Goal: Task Accomplishment & Management: Use online tool/utility

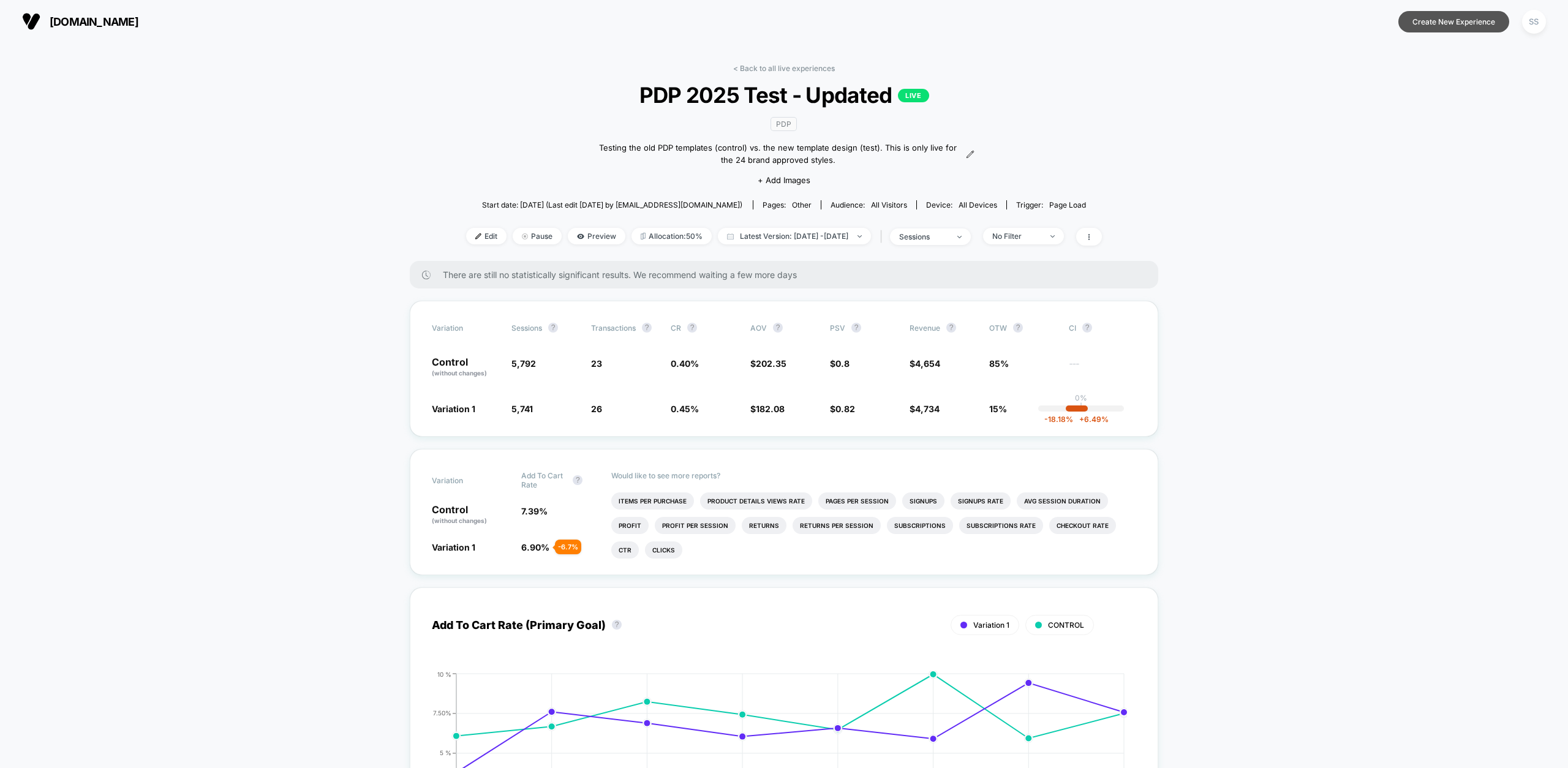
click at [1444, 21] on button "Create New Experience" at bounding box center [1453, 21] width 111 height 21
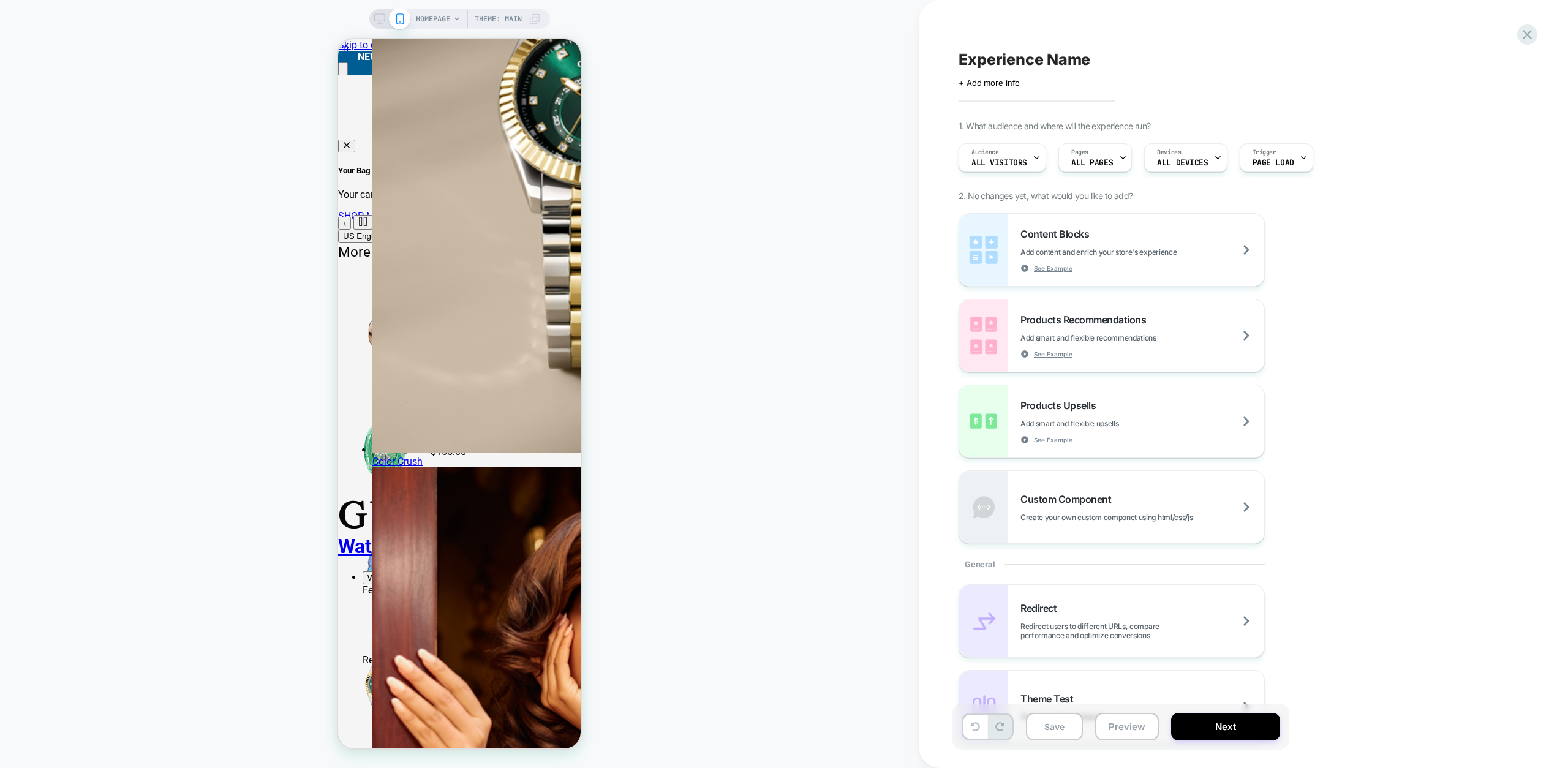
click at [454, 19] on icon at bounding box center [456, 19] width 7 height 7
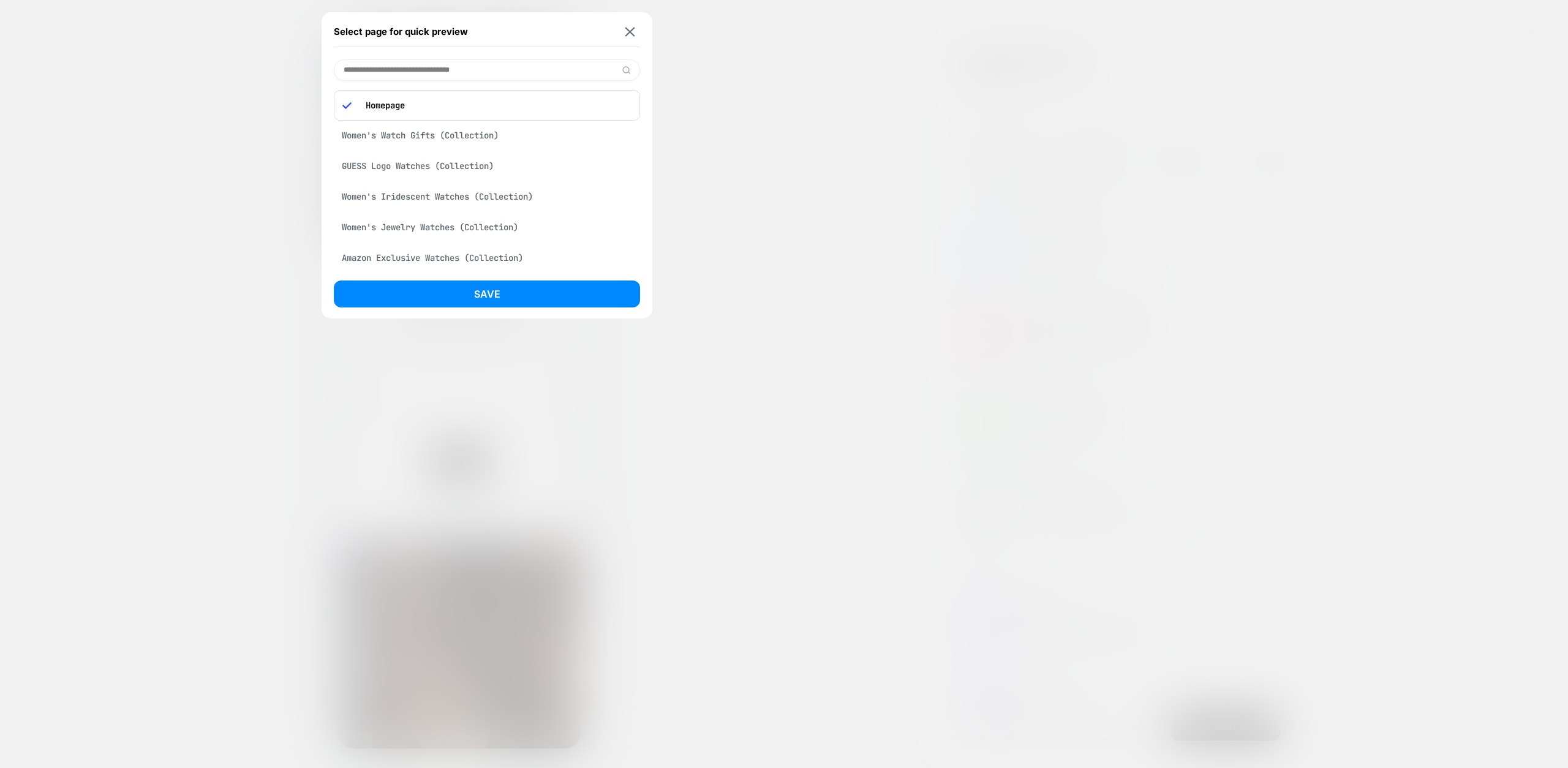
click at [521, 68] on input at bounding box center [487, 70] width 306 height 21
paste input "**********"
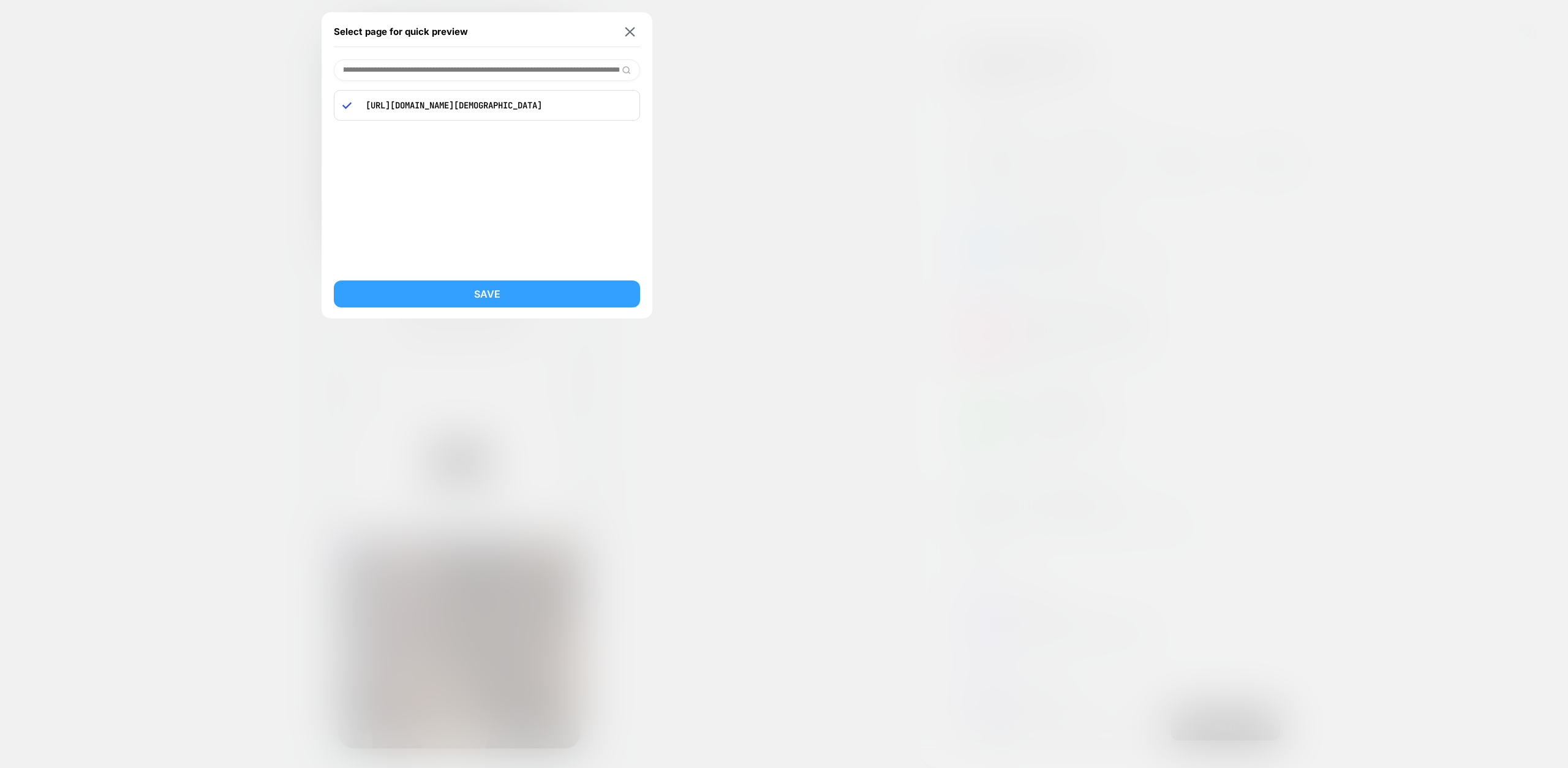
type input "**********"
click at [524, 294] on button "Save" at bounding box center [487, 294] width 306 height 27
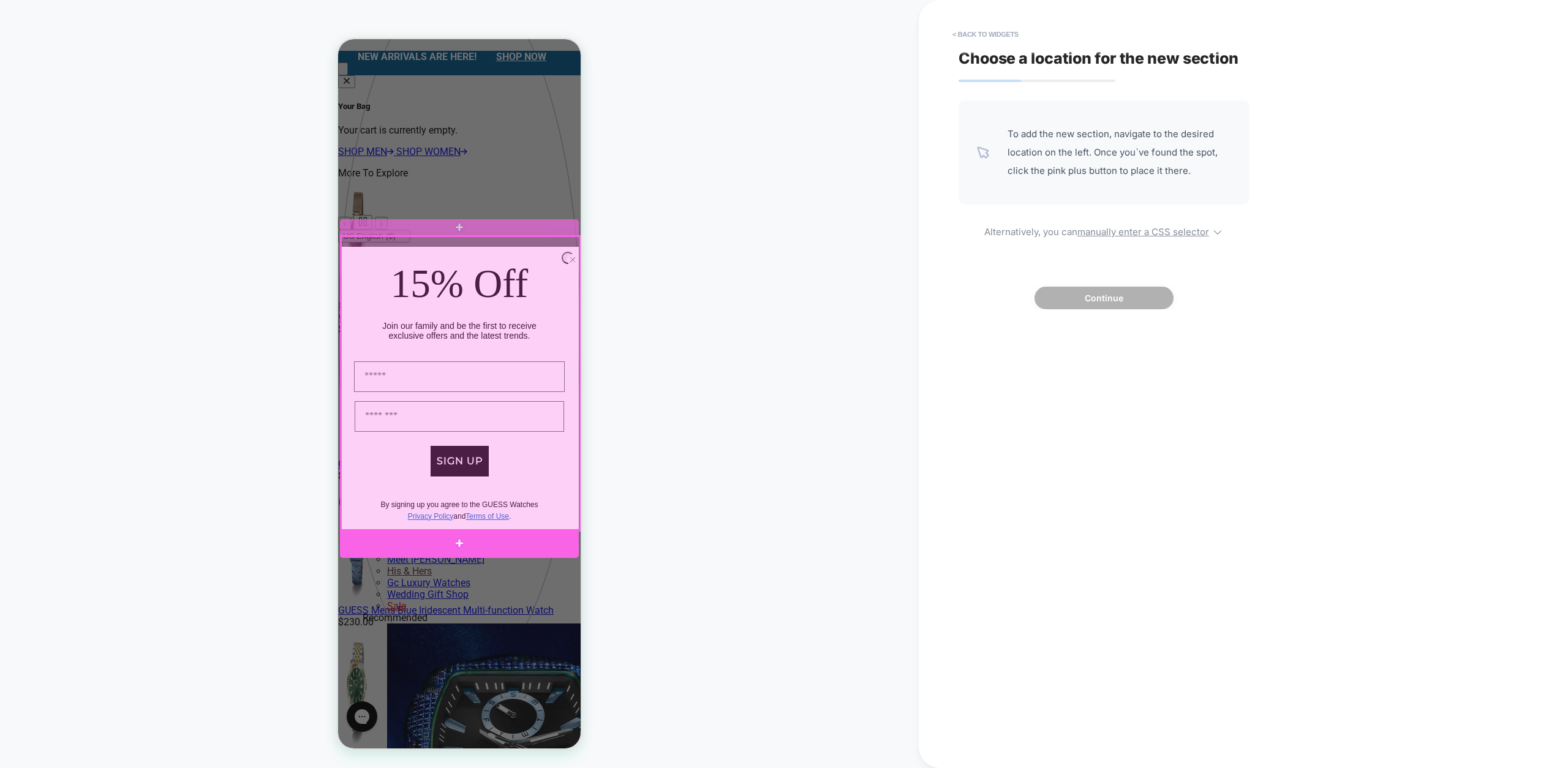
scroll to position [83, 0]
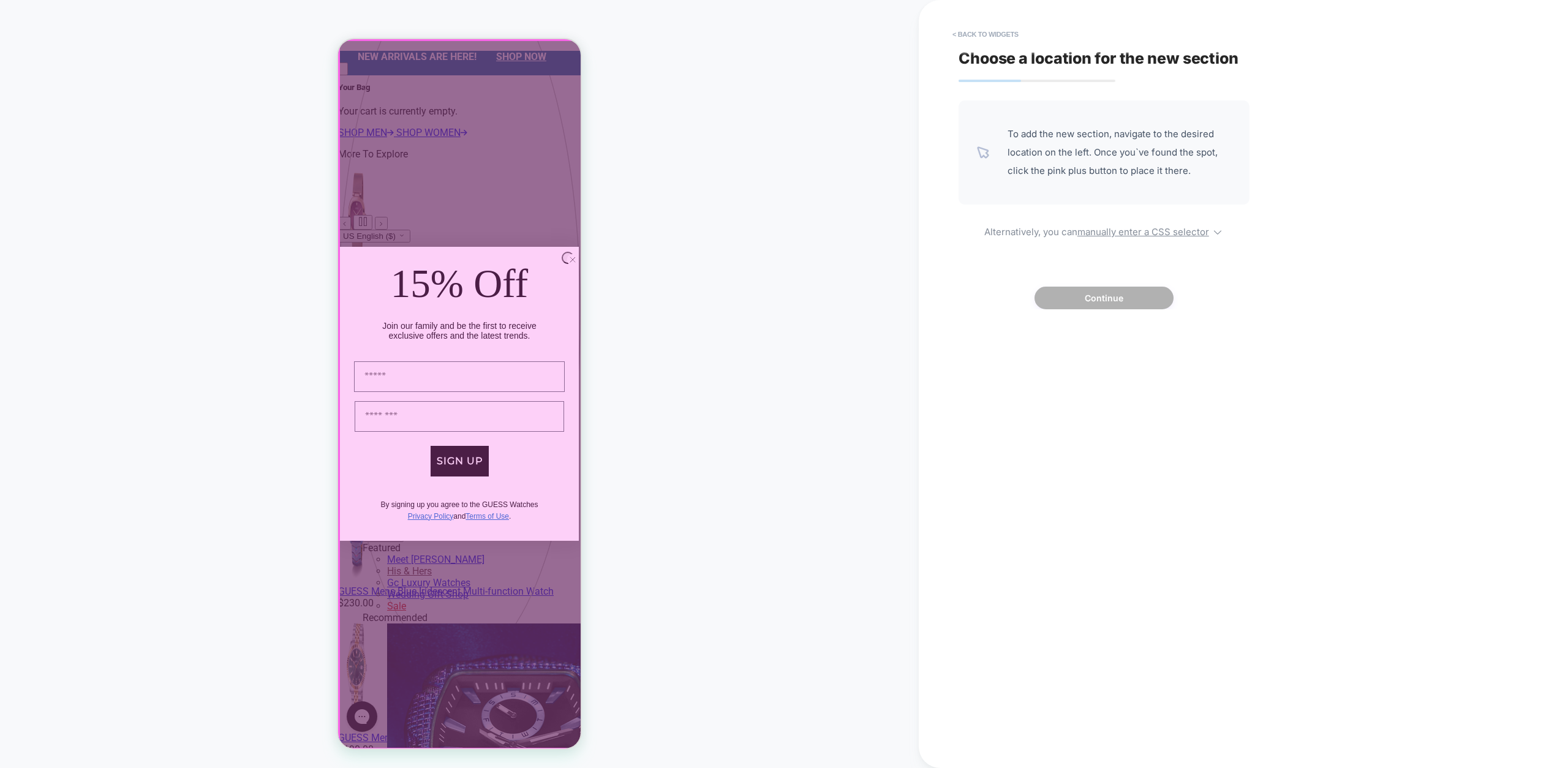
click at [449, 592] on div at bounding box center [460, 395] width 242 height 709
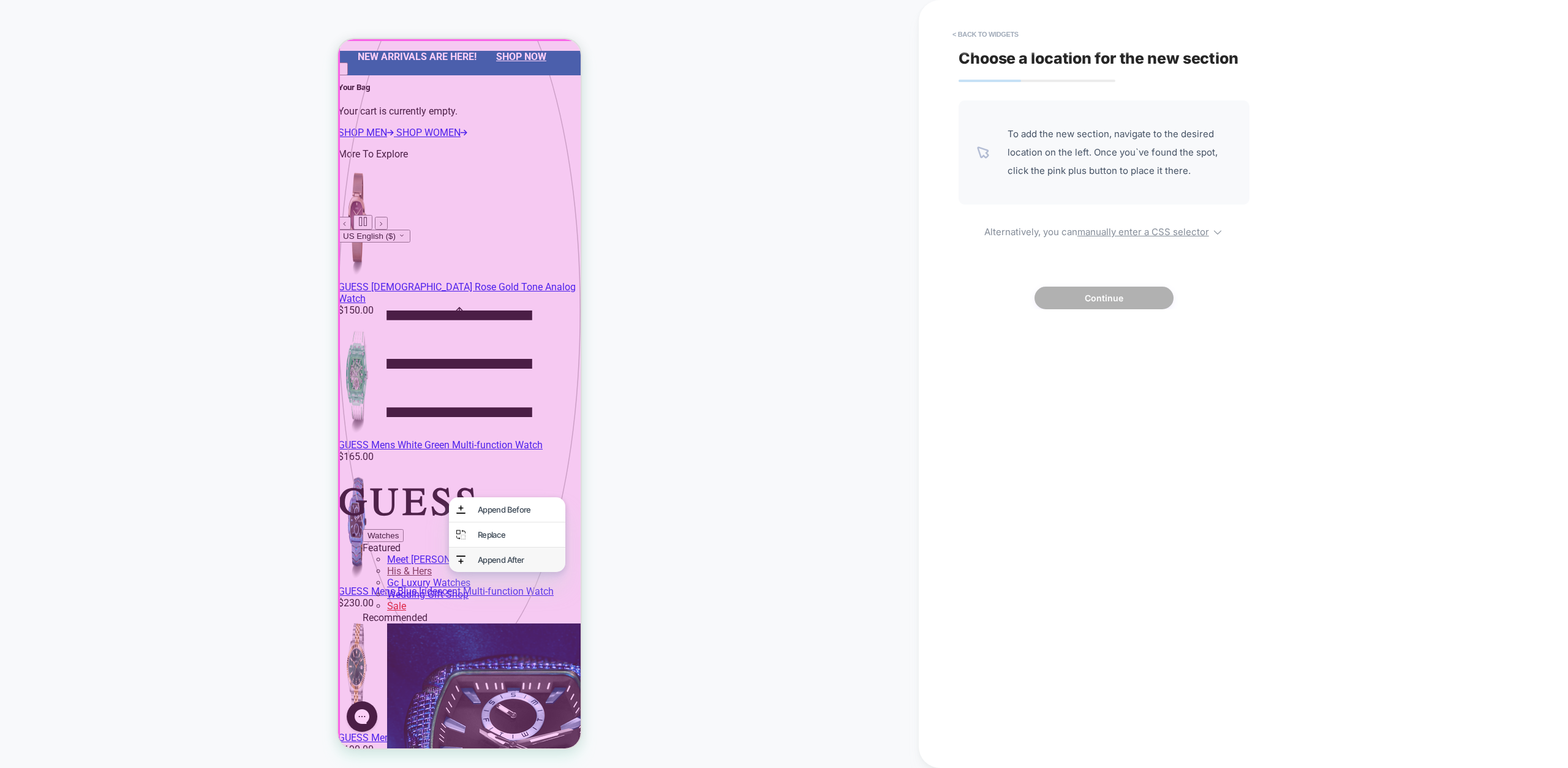
click at [489, 559] on div "Append After" at bounding box center [518, 560] width 80 height 10
click at [474, 674] on div at bounding box center [460, 395] width 242 height 709
click at [499, 562] on div "Append After" at bounding box center [527, 560] width 80 height 10
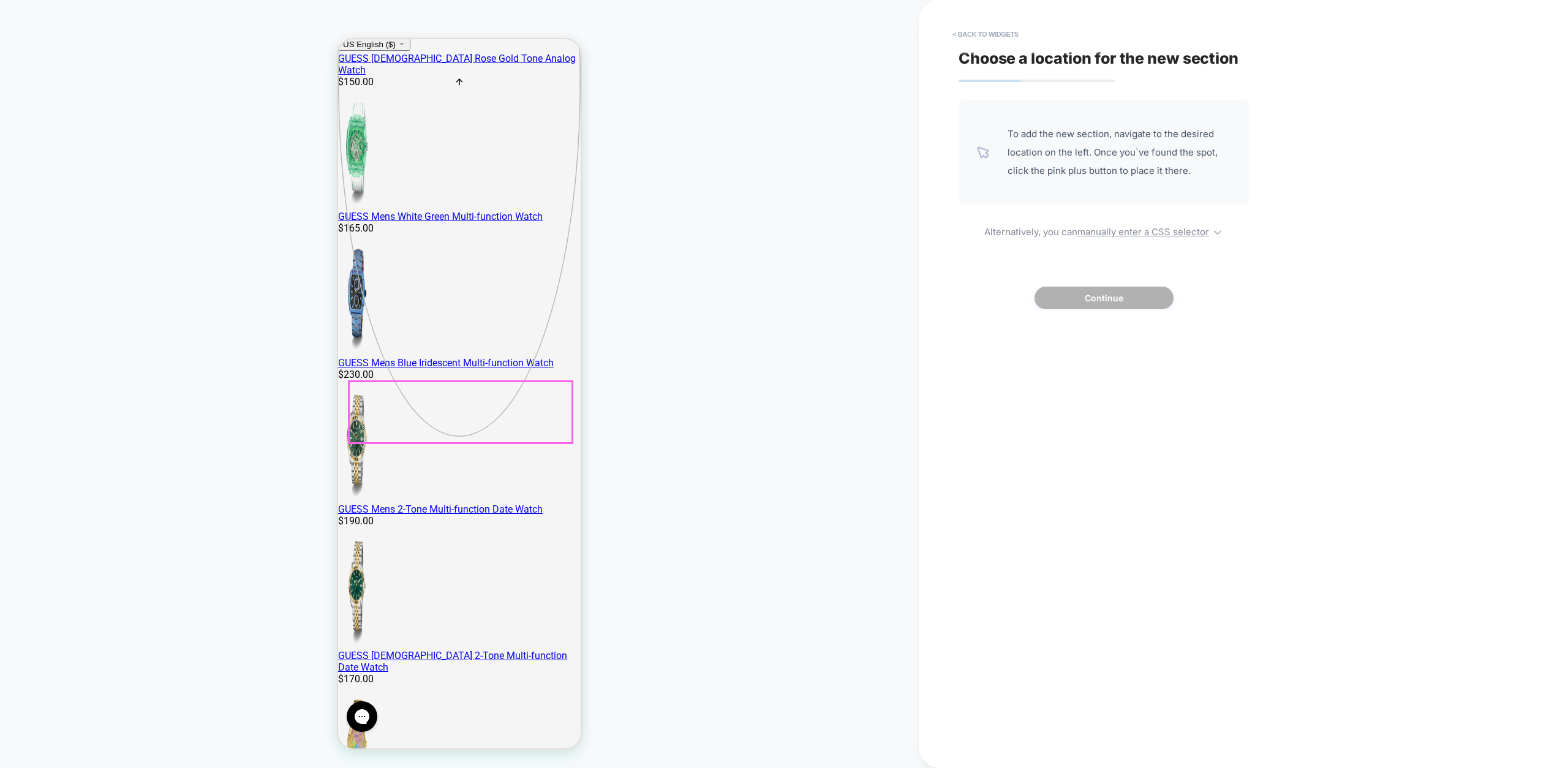
scroll to position [334, 0]
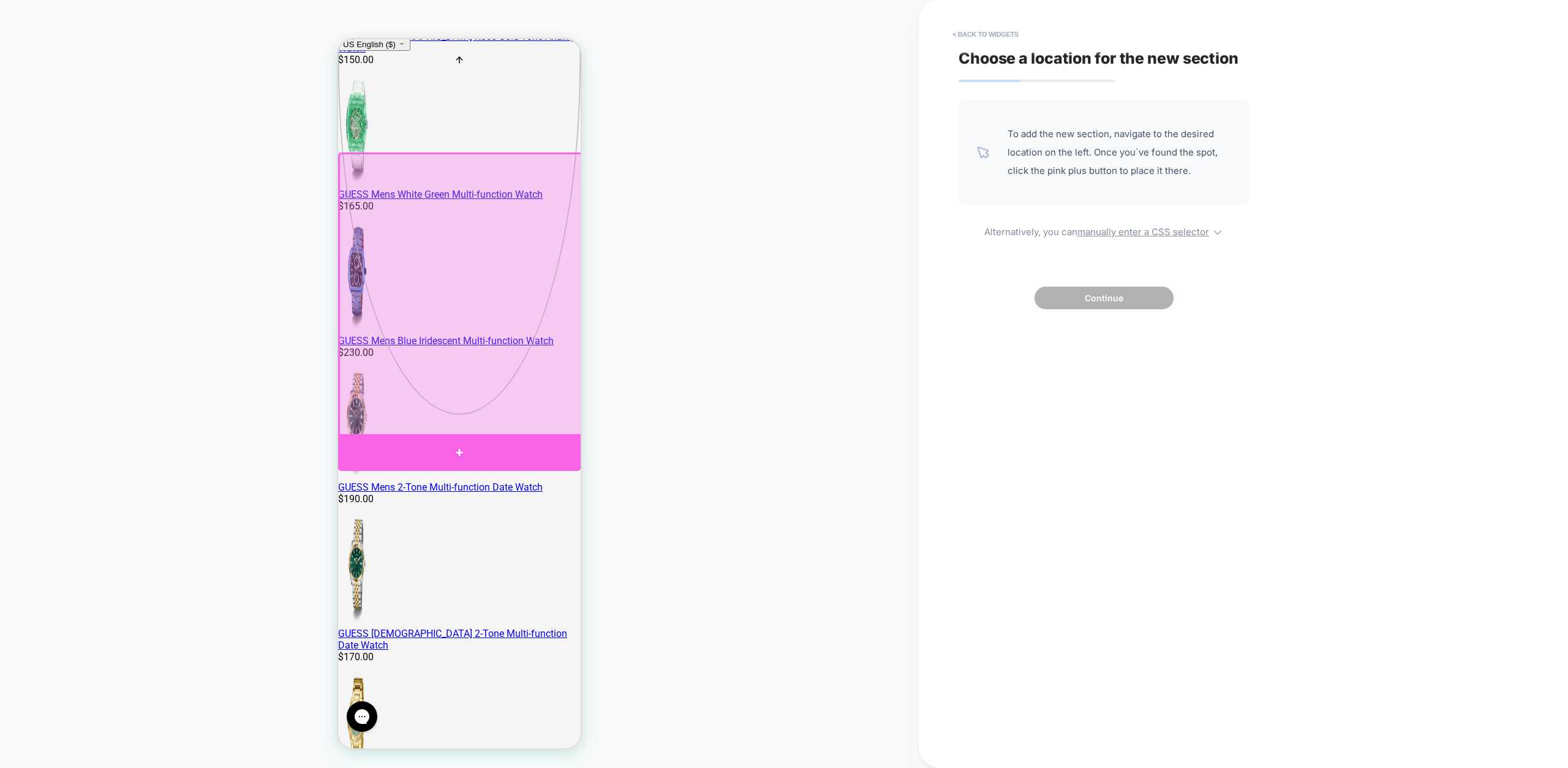
click at [457, 455] on div at bounding box center [459, 452] width 242 height 36
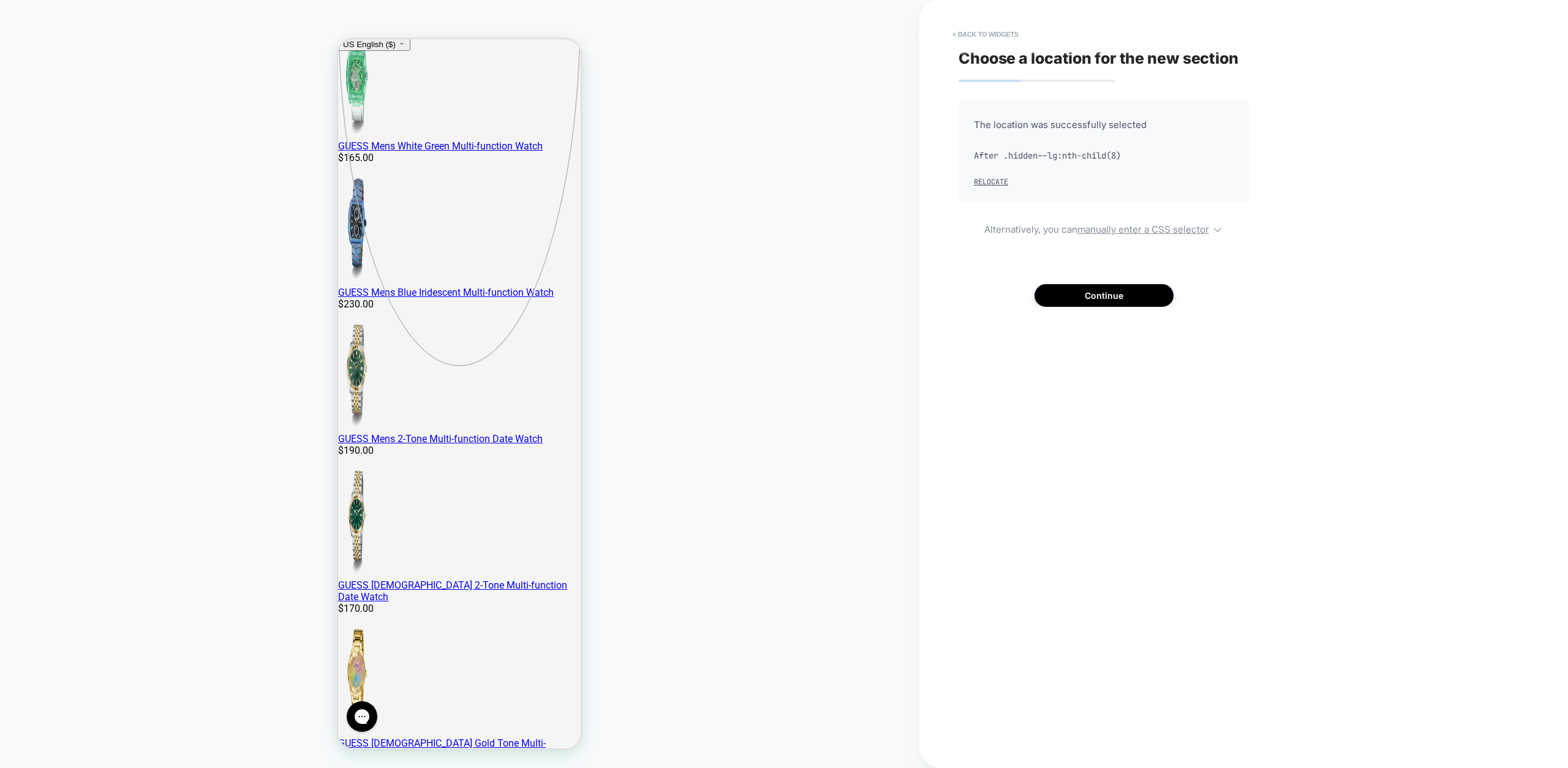
scroll to position [391, 0]
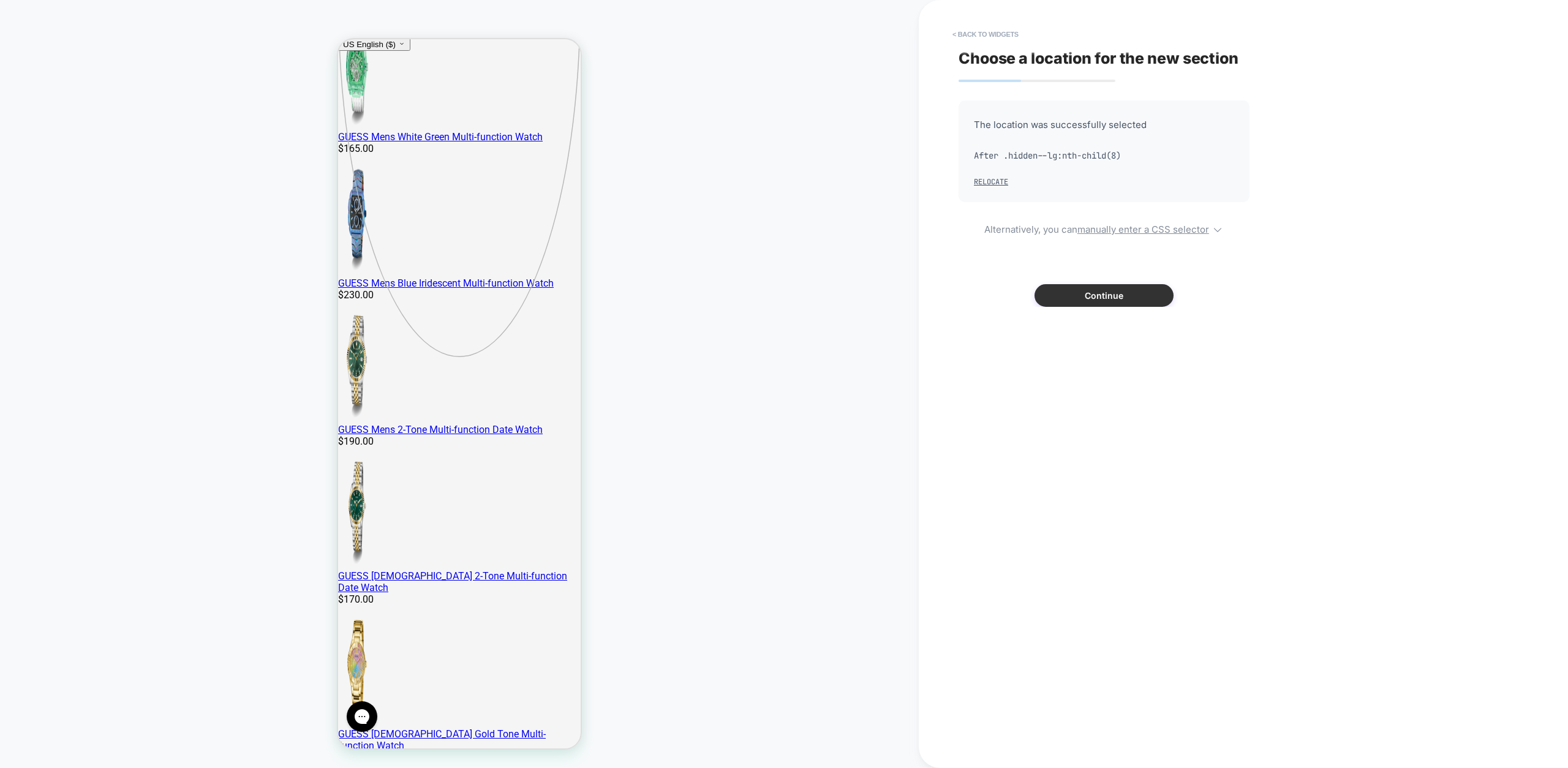
click at [1111, 294] on button "Continue" at bounding box center [1104, 295] width 139 height 23
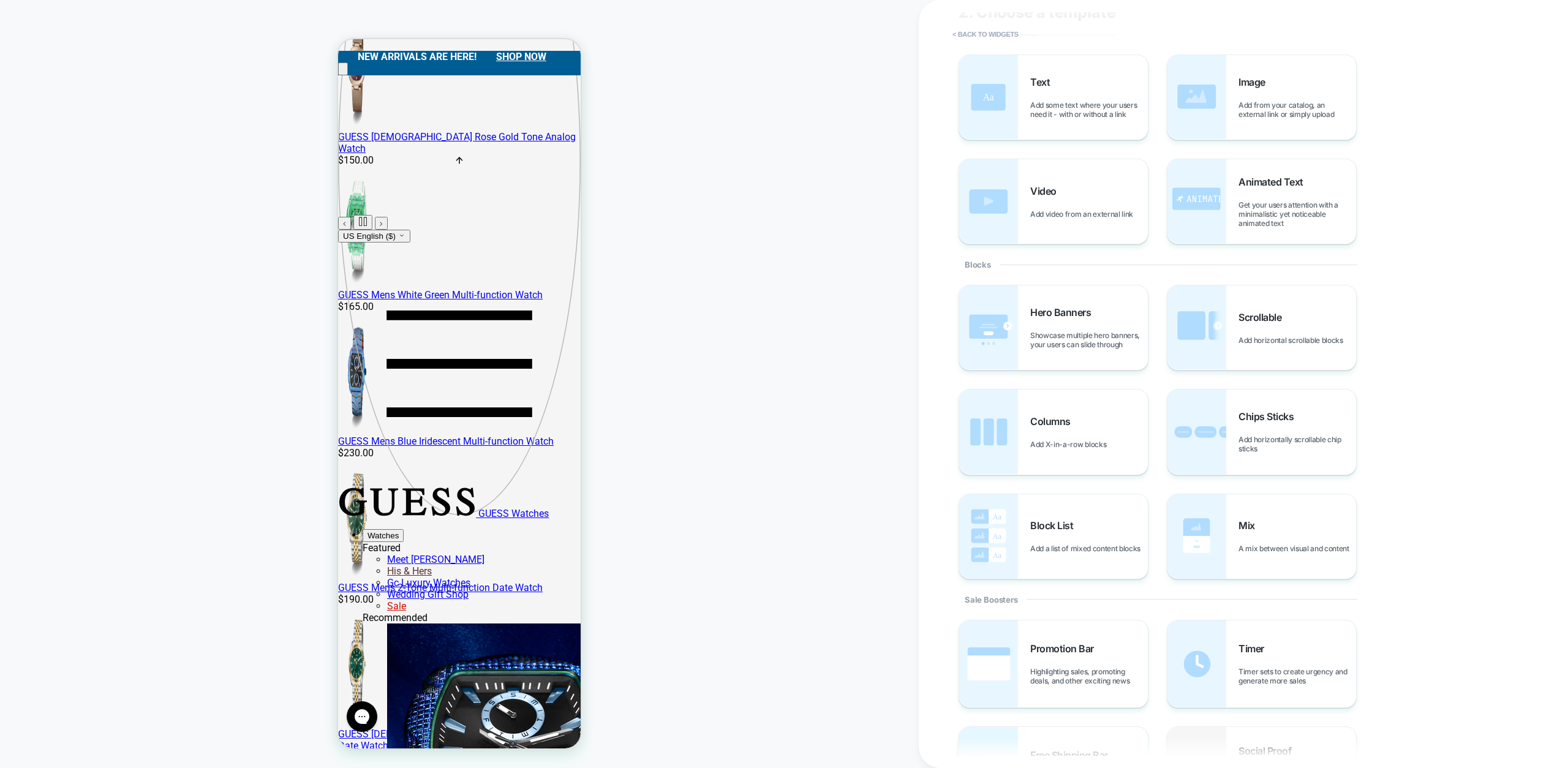
scroll to position [0, 0]
